Goal: Find specific page/section

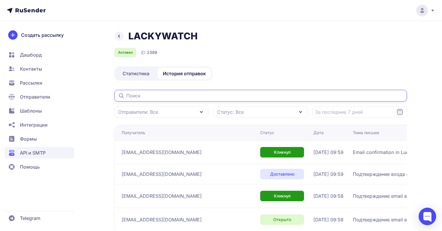
click at [176, 98] on input "text" at bounding box center [260, 96] width 293 height 12
paste input "[EMAIL_ADDRESS][DOMAIN_NAME]"
type input "[EMAIL_ADDRESS][DOMAIN_NAME]"
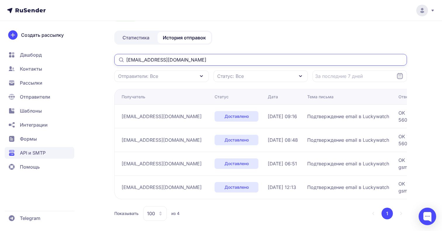
scroll to position [40, 0]
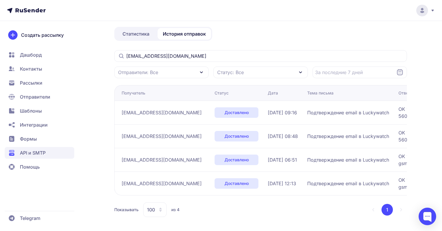
click at [266, 205] on div "Показывать 100 из 4 1" at bounding box center [260, 210] width 293 height 15
click at [42, 151] on span "API и SMTP" at bounding box center [33, 153] width 26 height 7
